Goal: Information Seeking & Learning: Check status

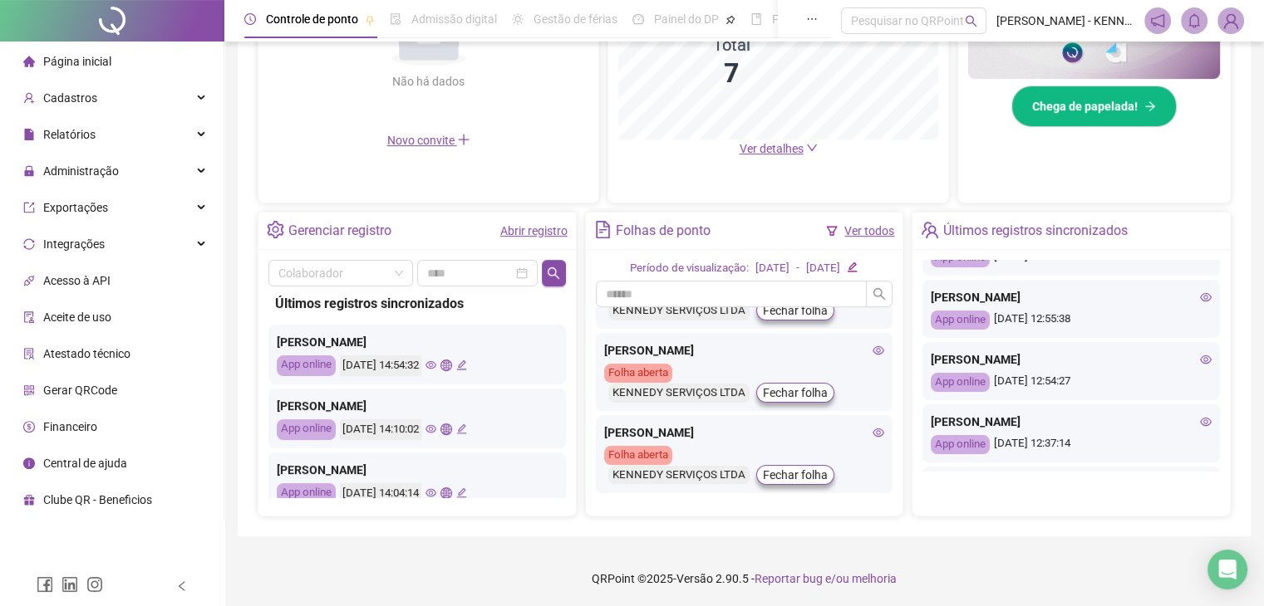
click at [436, 365] on icon "eye" at bounding box center [430, 365] width 11 height 8
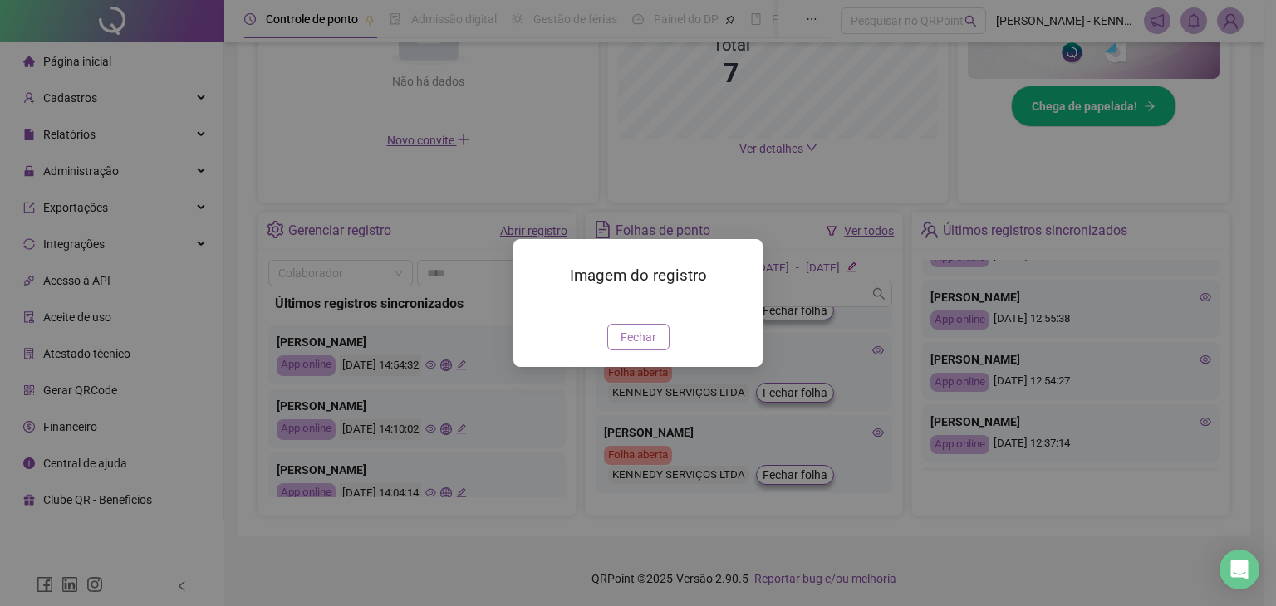
click at [635, 346] on span "Fechar" at bounding box center [639, 337] width 36 height 18
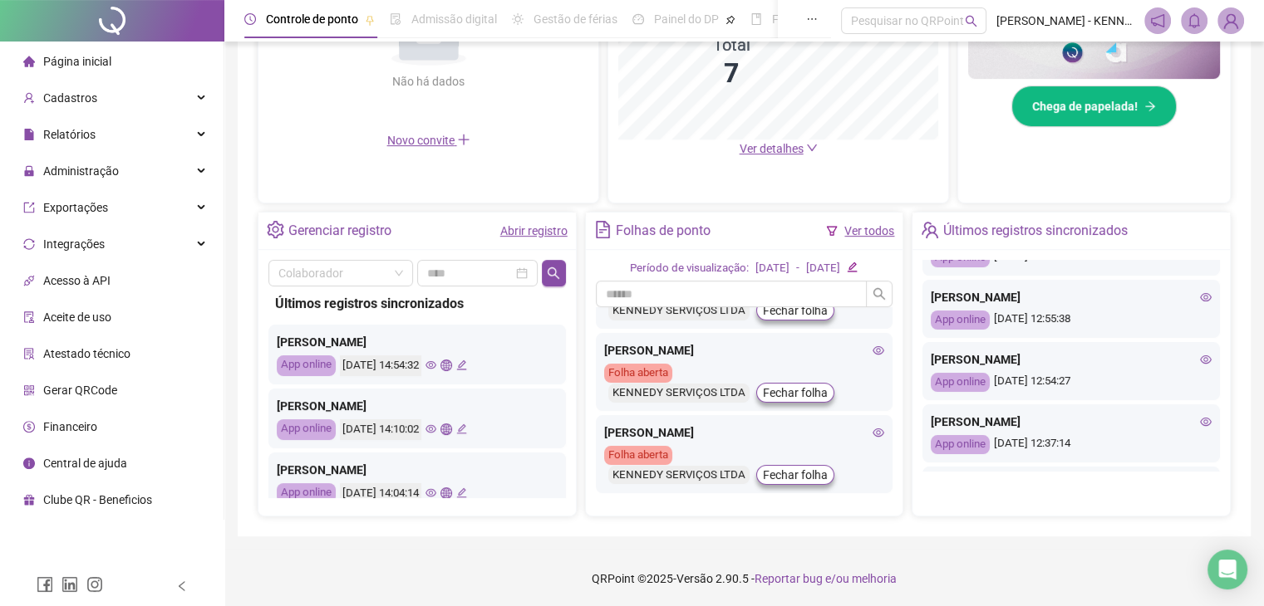
click at [455, 435] on div "[DATE] 14:10:02" at bounding box center [403, 430] width 127 height 21
click at [436, 430] on icon "eye" at bounding box center [430, 429] width 11 height 8
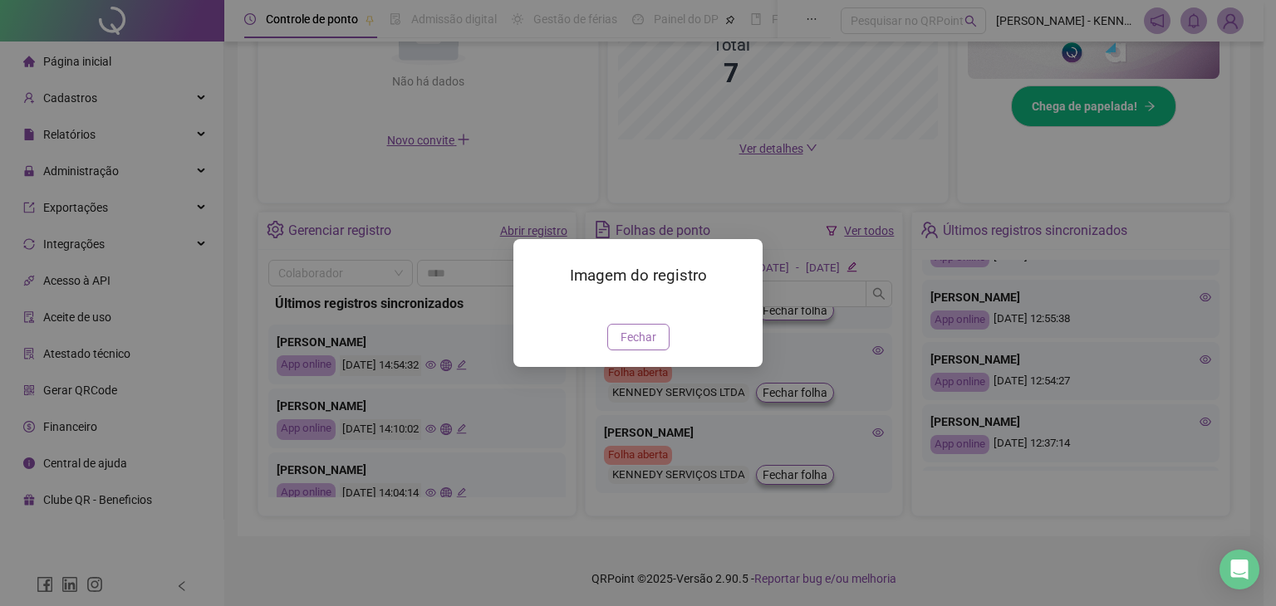
click at [635, 346] on span "Fechar" at bounding box center [639, 337] width 36 height 18
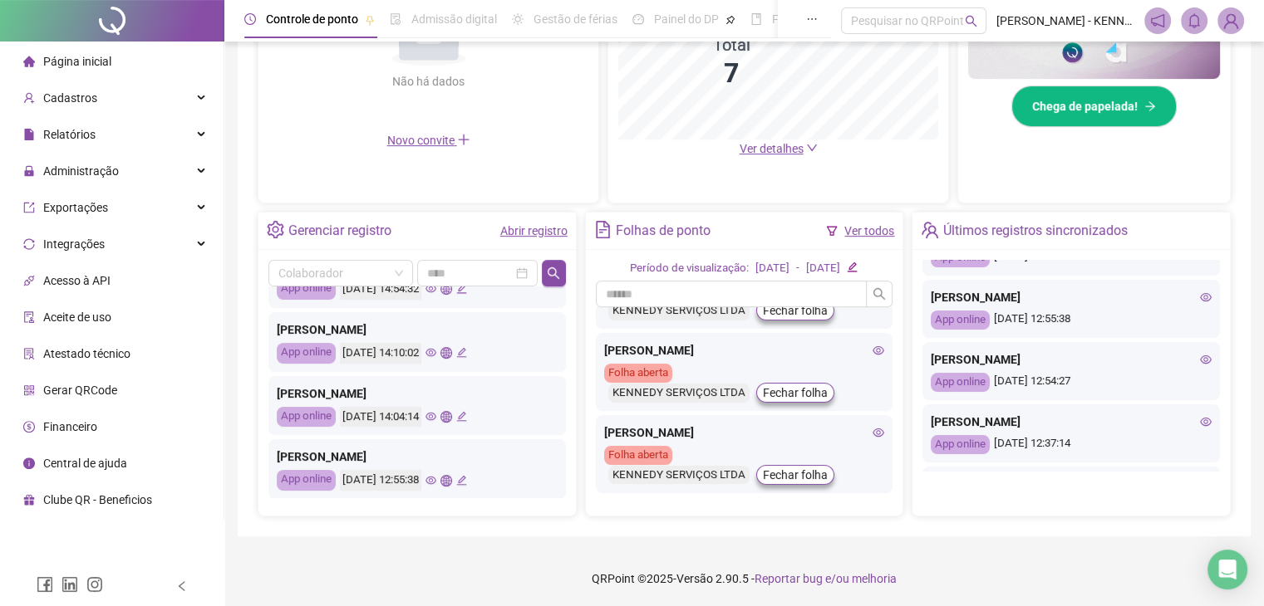
scroll to position [166, 0]
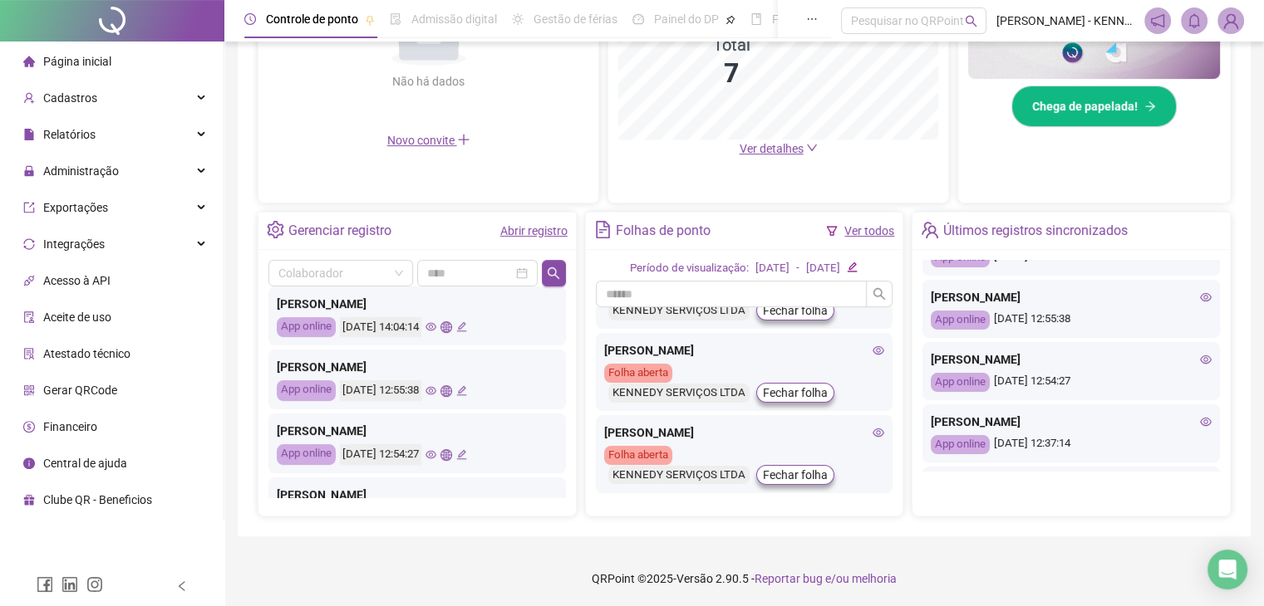
click at [436, 324] on icon "eye" at bounding box center [430, 327] width 11 height 8
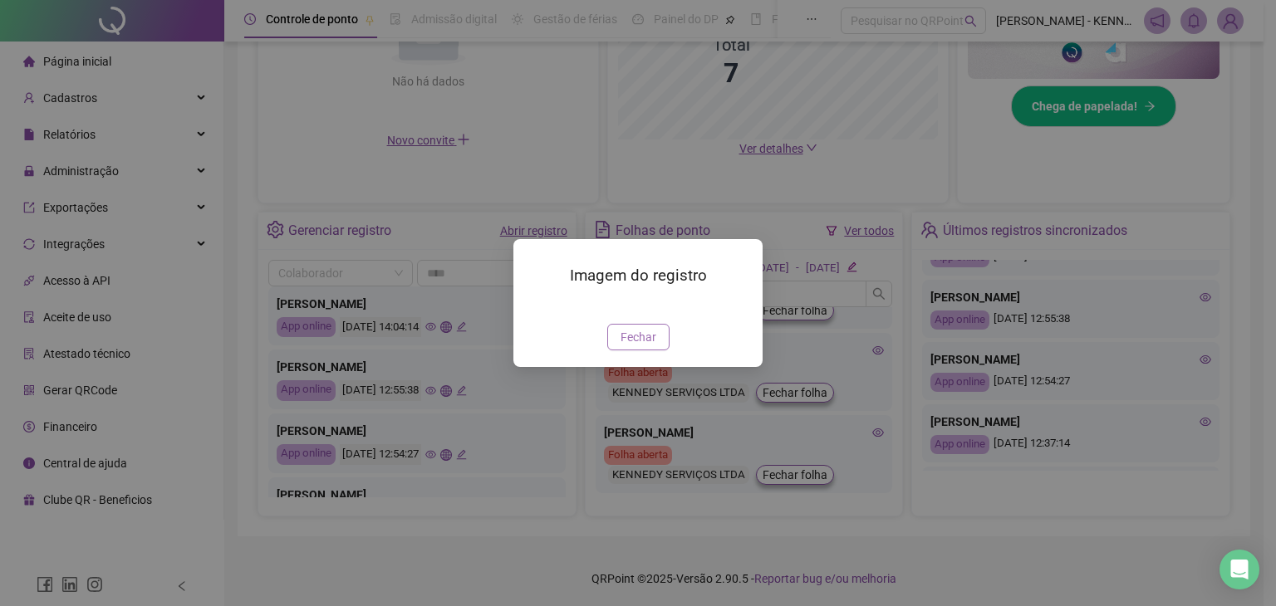
click at [631, 346] on span "Fechar" at bounding box center [639, 337] width 36 height 18
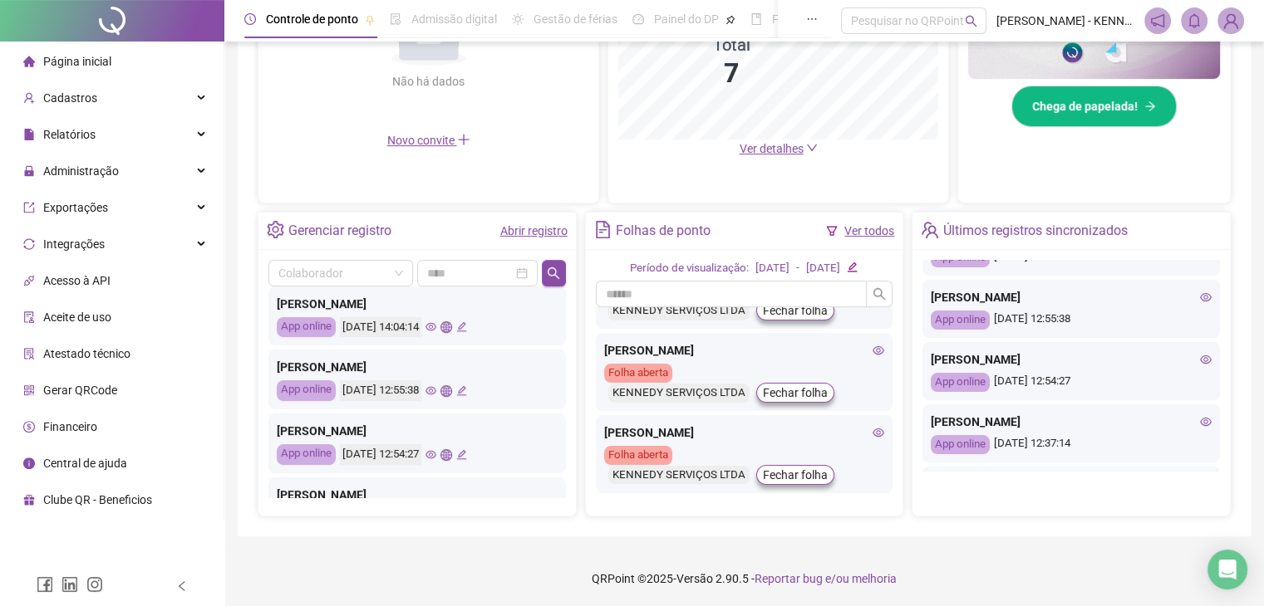
click at [436, 451] on icon "eye" at bounding box center [430, 455] width 11 height 8
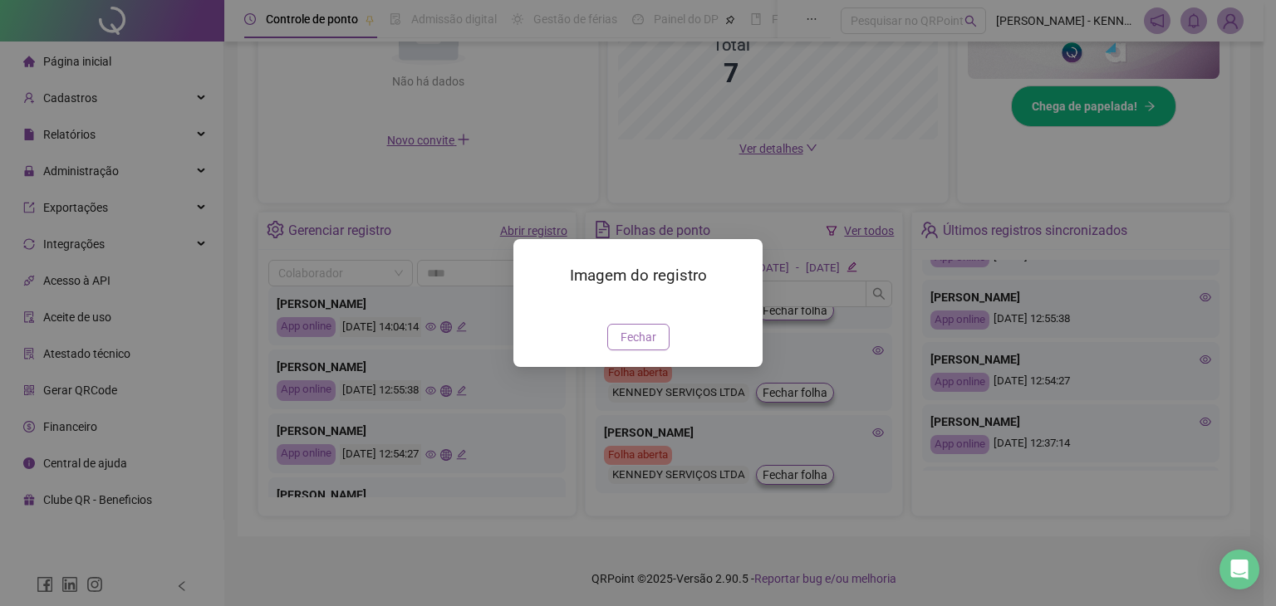
click at [659, 351] on button "Fechar" at bounding box center [638, 337] width 62 height 27
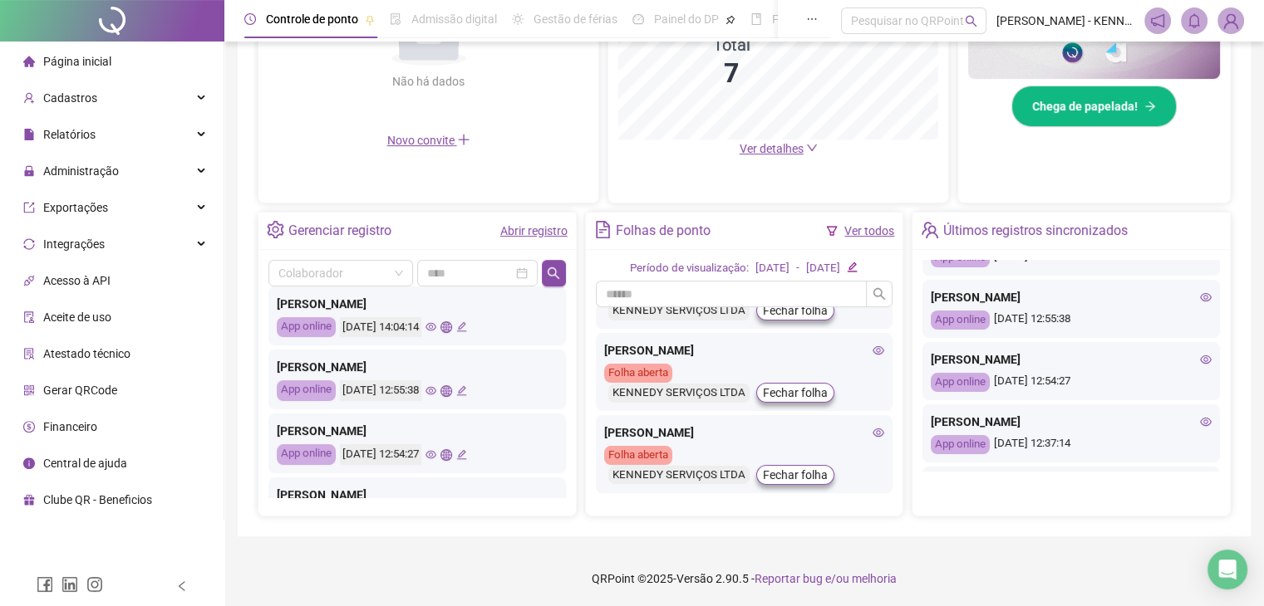
scroll to position [332, 0]
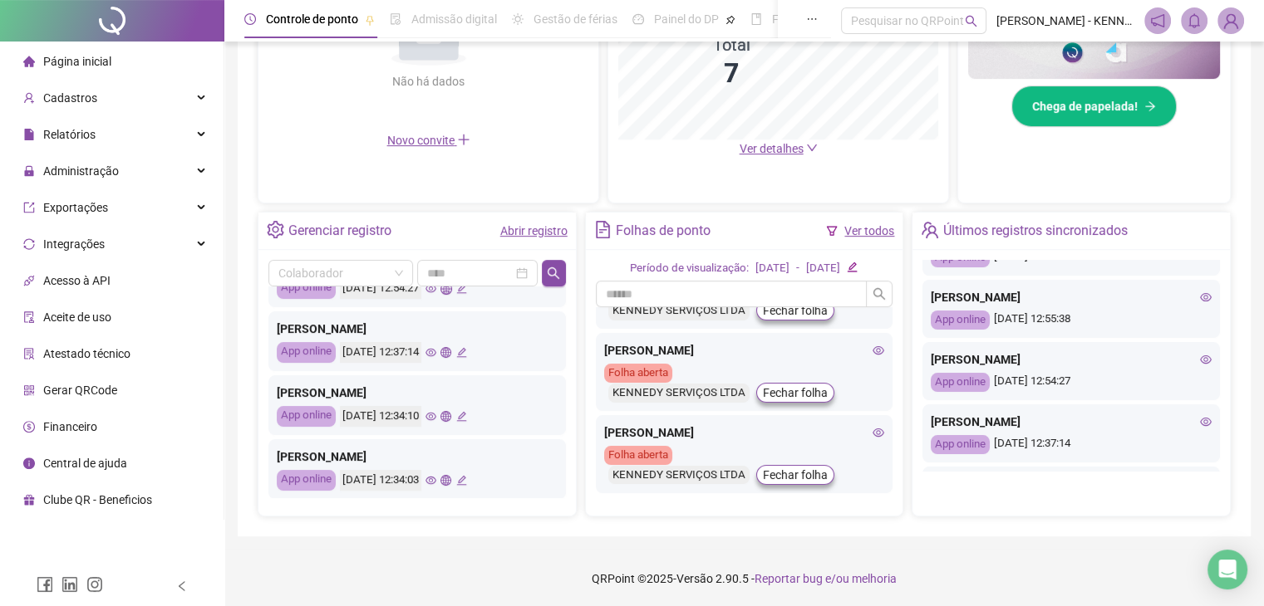
click at [436, 353] on icon "eye" at bounding box center [430, 352] width 11 height 11
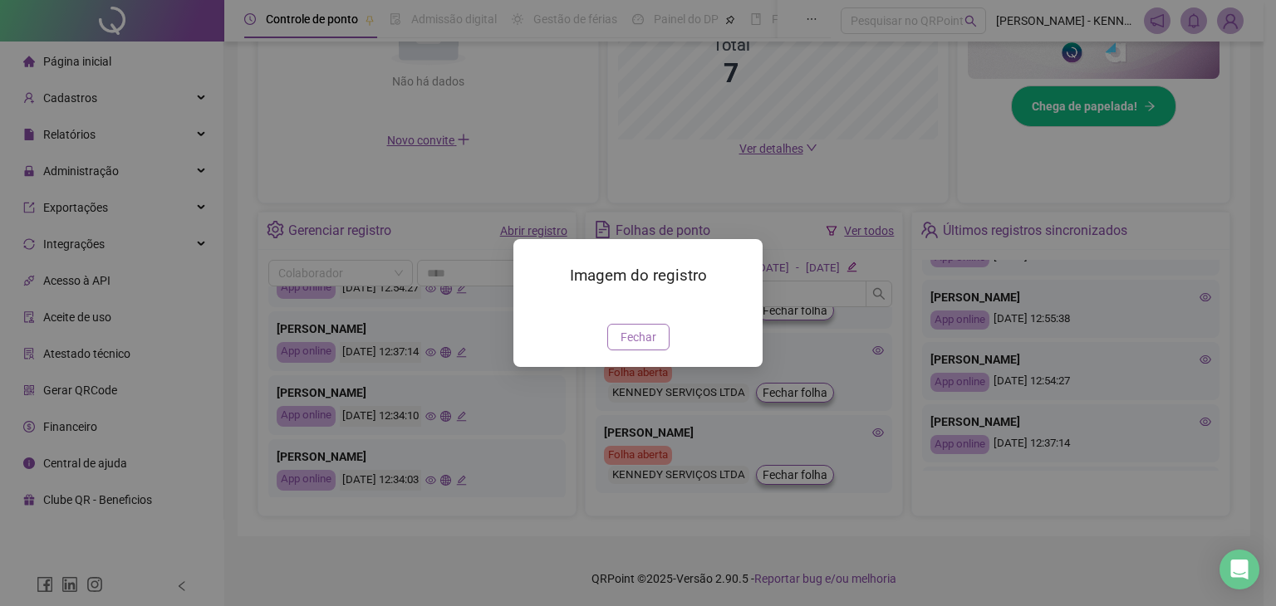
click at [629, 346] on span "Fechar" at bounding box center [639, 337] width 36 height 18
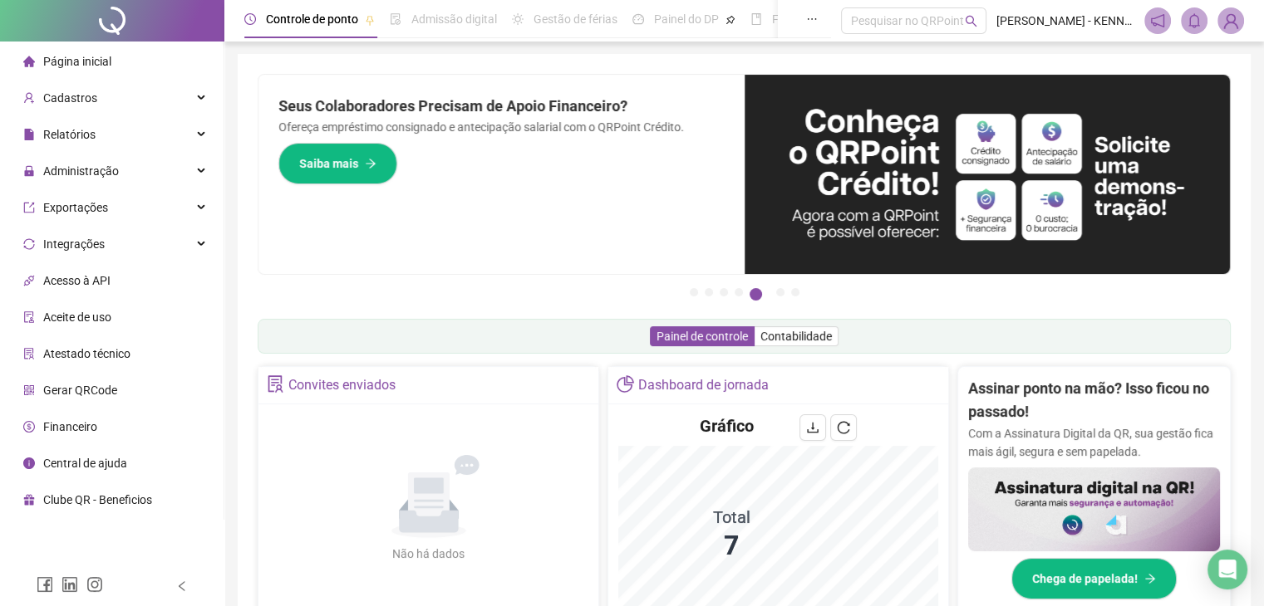
scroll to position [0, 0]
